Goal: Information Seeking & Learning: Understand process/instructions

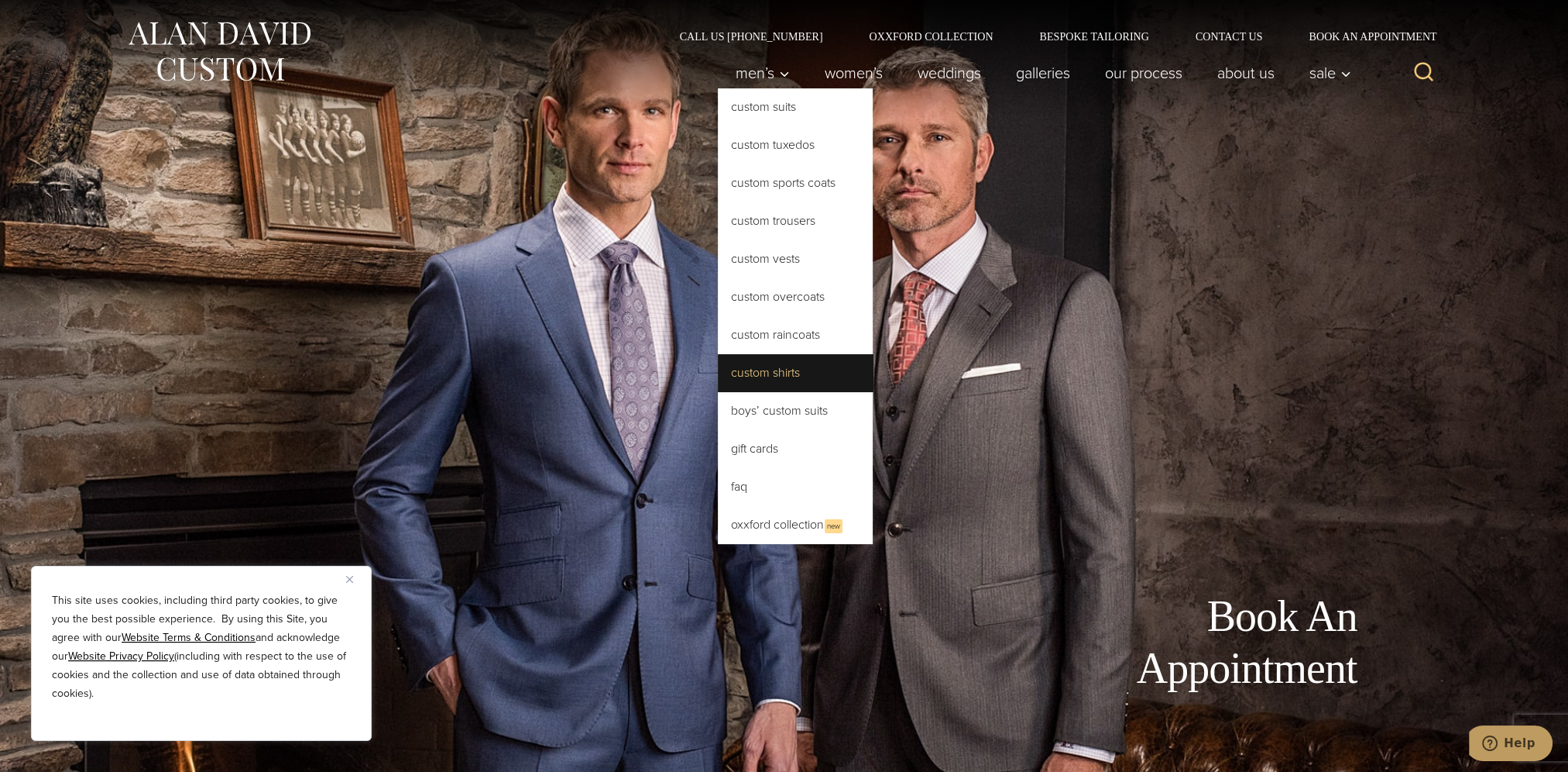
click at [784, 370] on link "Custom Shirts" at bounding box center [795, 372] width 155 height 37
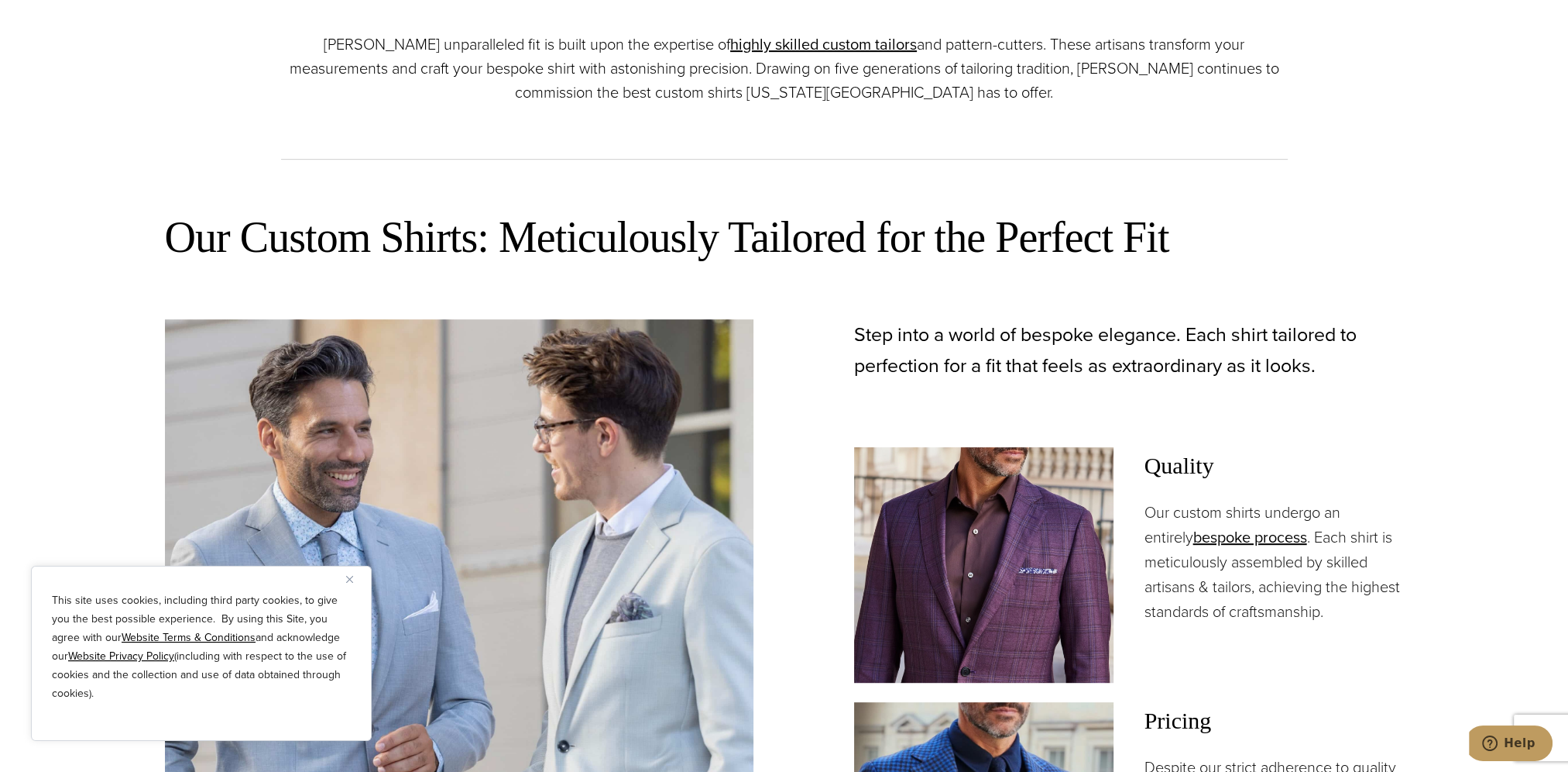
scroll to position [929, 0]
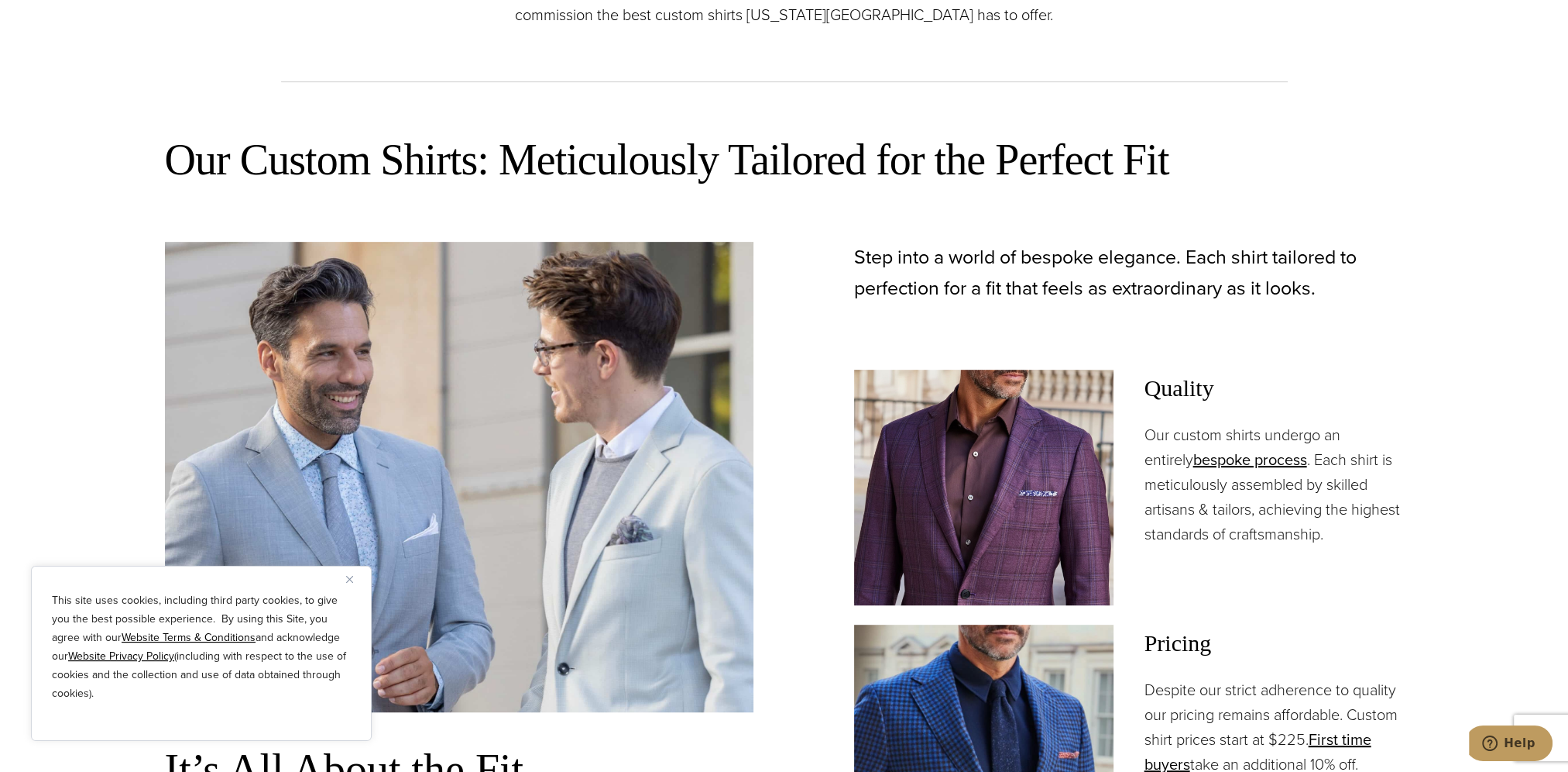
click at [349, 577] on img "Close" at bounding box center [350, 579] width 7 height 7
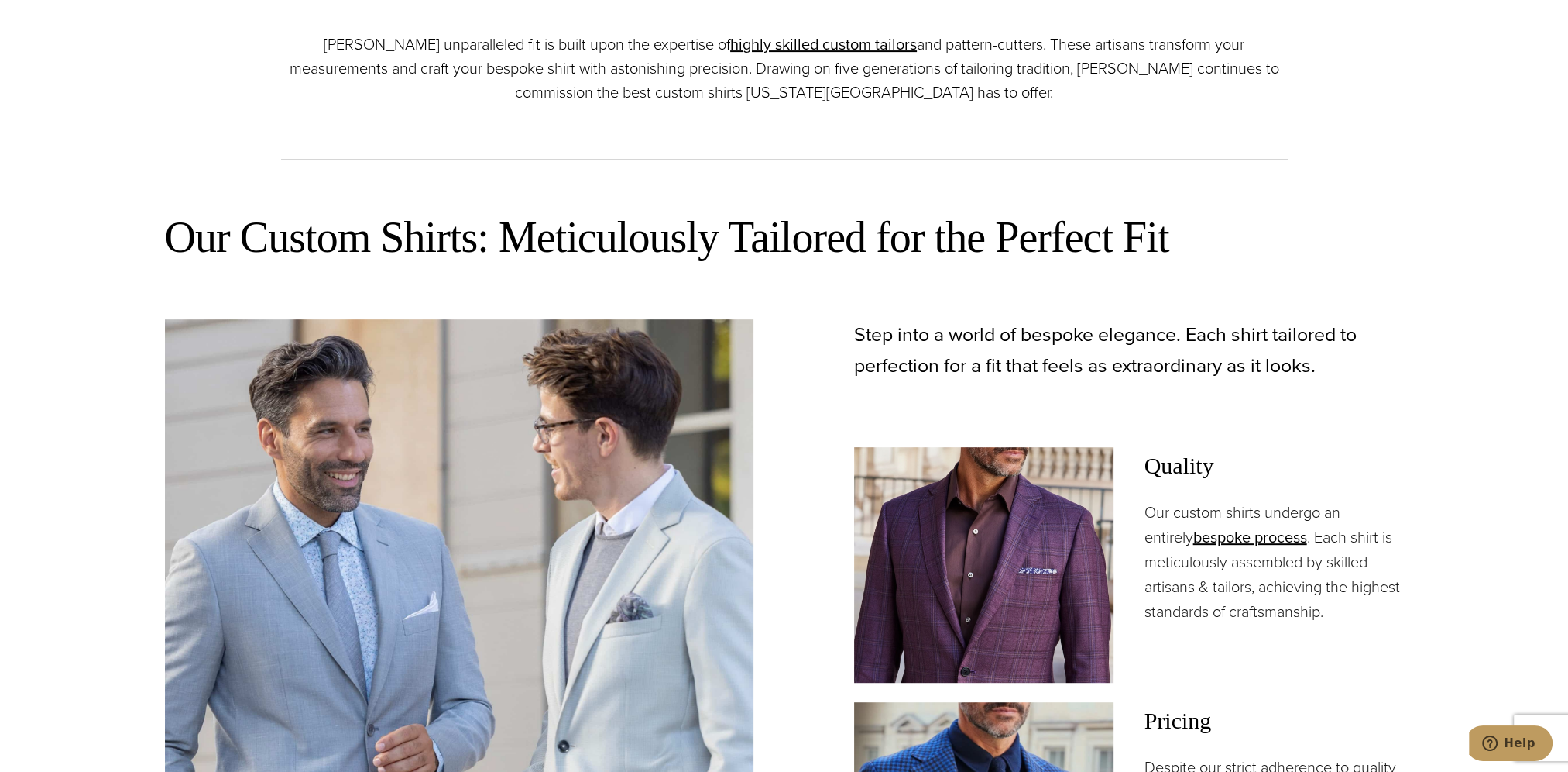
scroll to position [1162, 0]
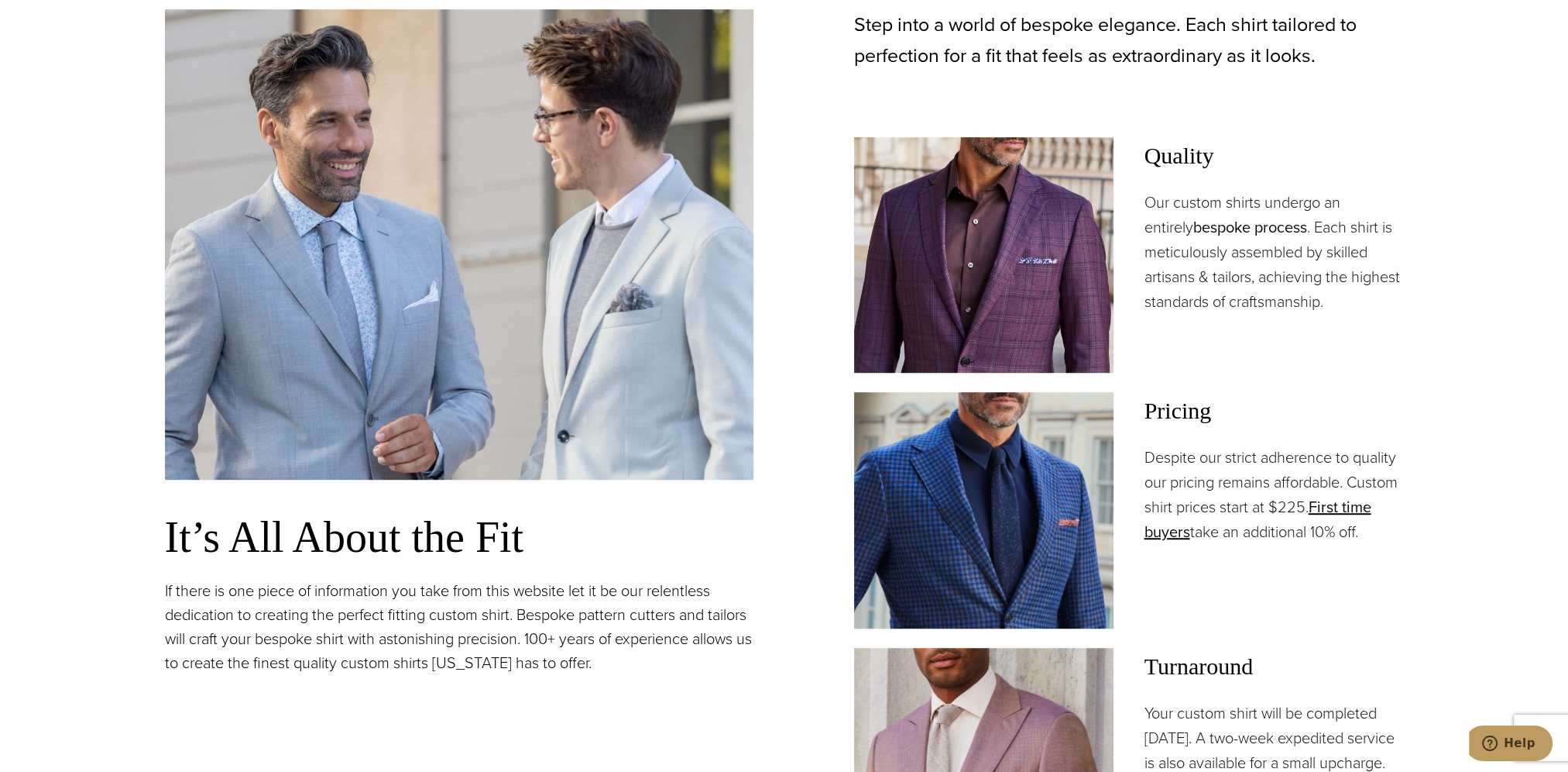
click at [1193, 224] on link "bespoke process" at bounding box center [1250, 227] width 113 height 23
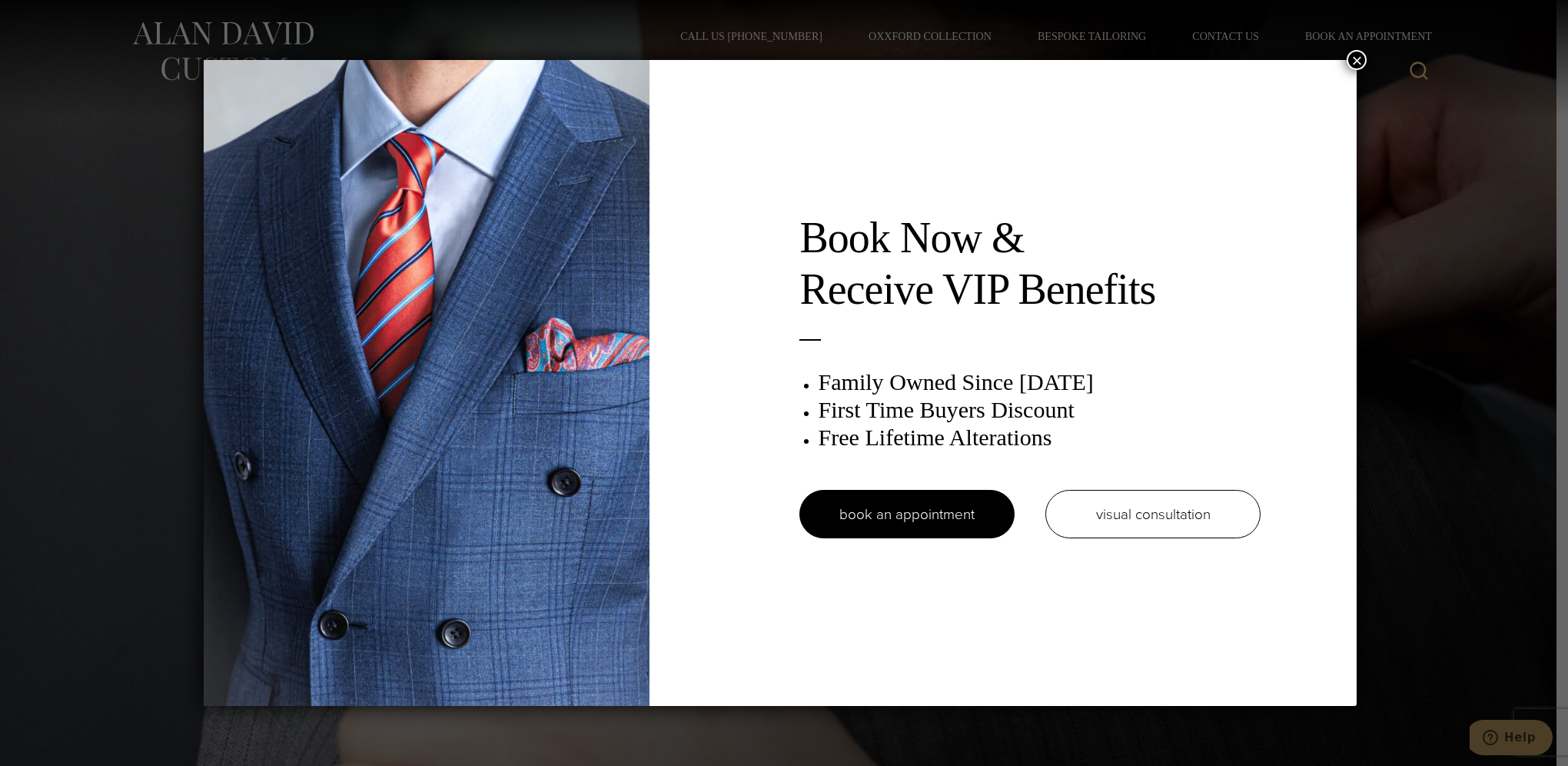
drag, startPoint x: 1426, startPoint y: 276, endPoint x: 1301, endPoint y: 50, distance: 258.3
click at [1426, 276] on div "Book Now & Receive VIP Benefits Family Owned Since 1913 First Time Buyers Disco…" at bounding box center [784, 383] width 1568 height 766
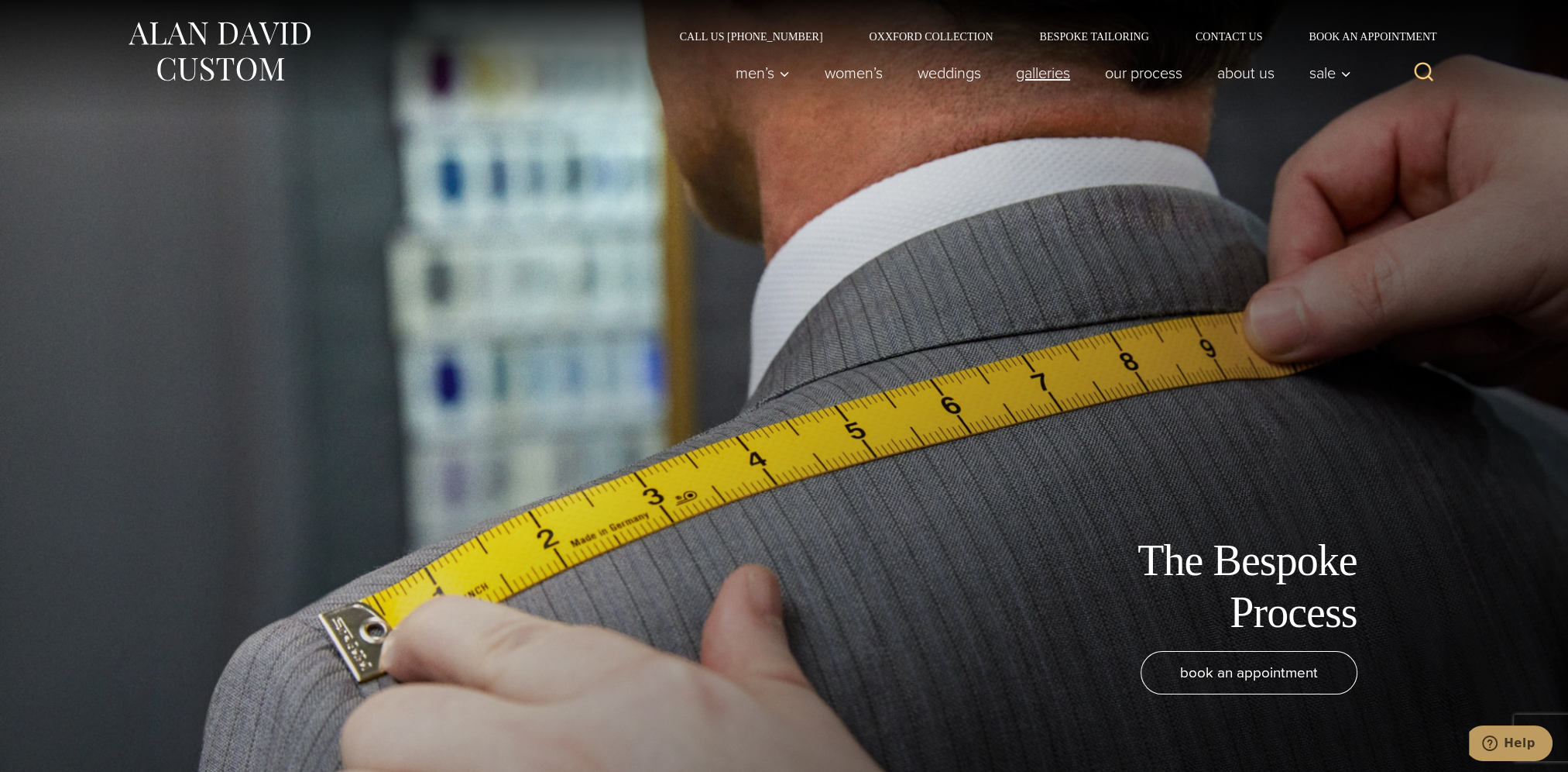
click at [1046, 76] on link "Galleries" at bounding box center [1043, 73] width 89 height 31
